Goal: Information Seeking & Learning: Compare options

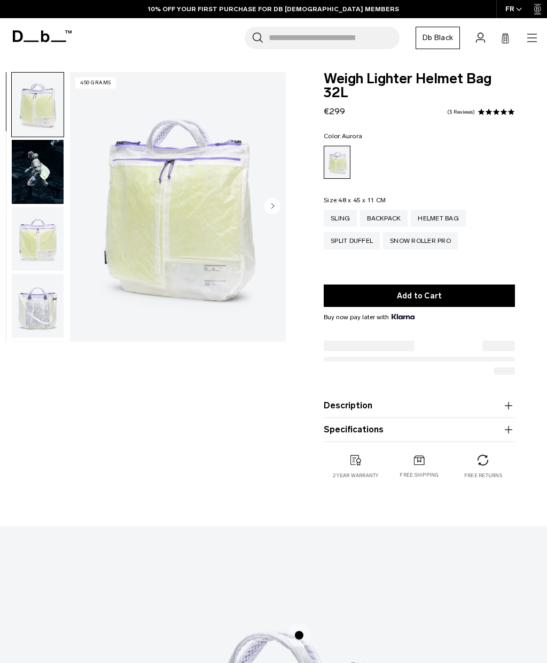
scroll to position [66, 0]
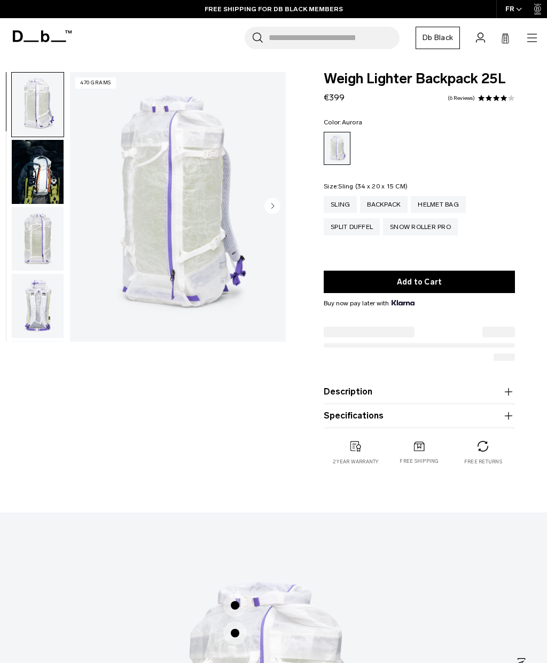
click at [342, 202] on div "Sling" at bounding box center [340, 204] width 33 height 17
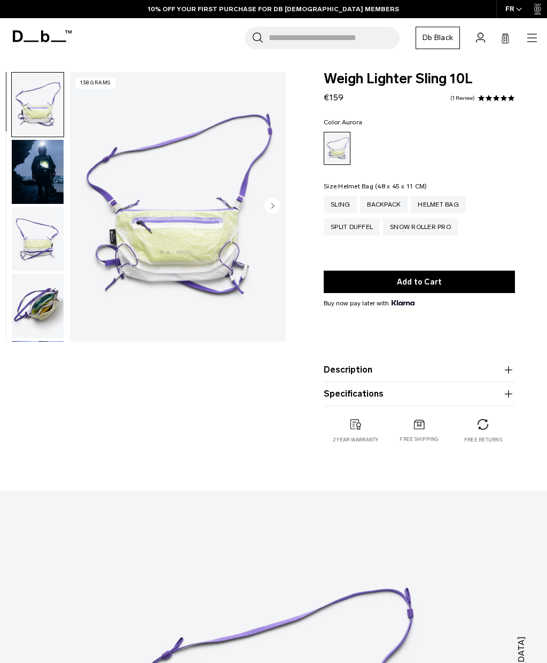
click at [456, 203] on div "Helmet Bag" at bounding box center [438, 204] width 55 height 17
